Goal: Information Seeking & Learning: Learn about a topic

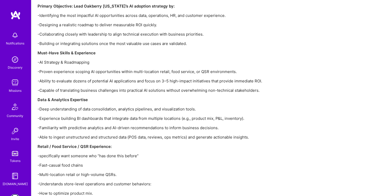
scroll to position [604, 0]
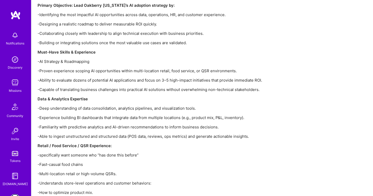
click at [152, 12] on p "-Identifying the most impactful AI opportunities across data, operations, HR, a…" at bounding box center [193, 14] width 311 height 5
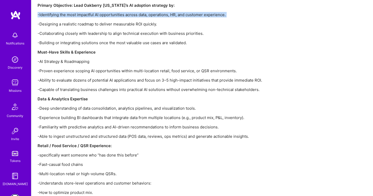
click at [152, 12] on p "-Identifying the most impactful AI opportunities across data, operations, HR, a…" at bounding box center [193, 14] width 311 height 5
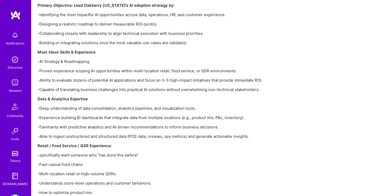
click at [145, 21] on p "-Designing a realistic roadmap to deliver measurable ROI quickly." at bounding box center [193, 23] width 311 height 5
click at [138, 31] on p "-Collaborating closely with leadership to align technical execution with busine…" at bounding box center [193, 33] width 311 height 5
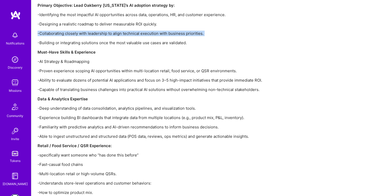
click at [138, 31] on p "-Collaborating closely with leadership to align technical execution with busine…" at bounding box center [193, 33] width 311 height 5
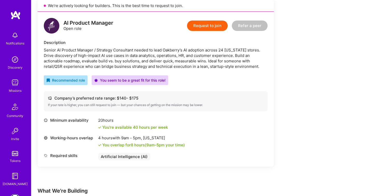
scroll to position [128, 0]
